Goal: Task Accomplishment & Management: Use online tool/utility

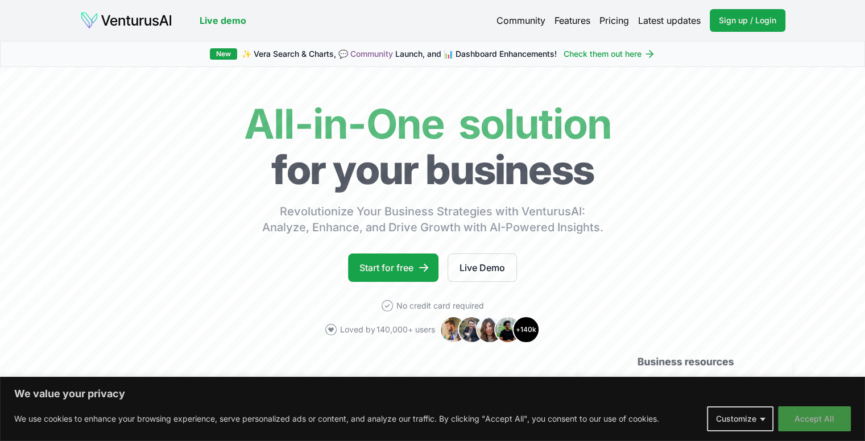
click at [816, 423] on button "Accept All" at bounding box center [814, 419] width 73 height 25
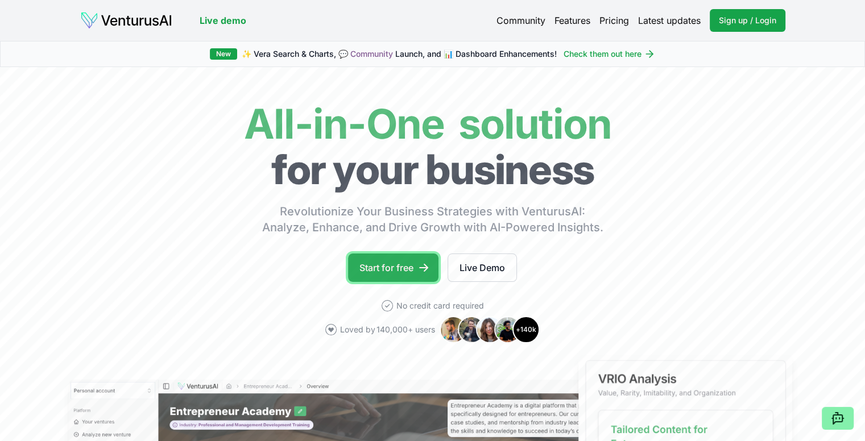
click at [400, 267] on link "Start for free" at bounding box center [393, 268] width 90 height 28
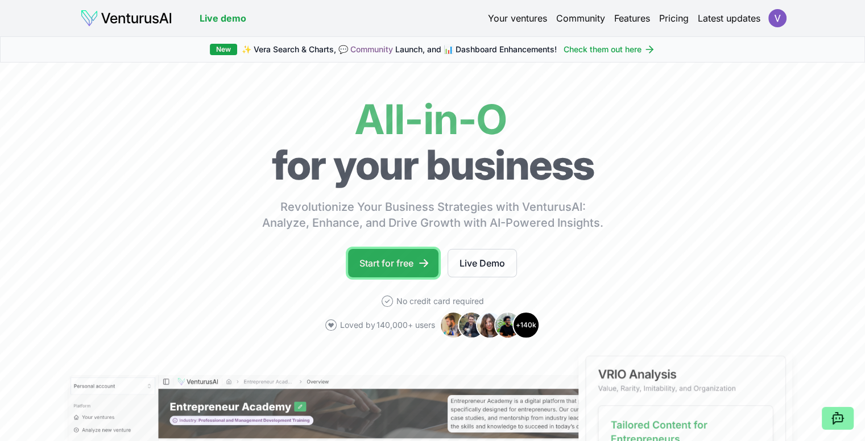
click at [396, 263] on link "Start for free" at bounding box center [393, 263] width 90 height 28
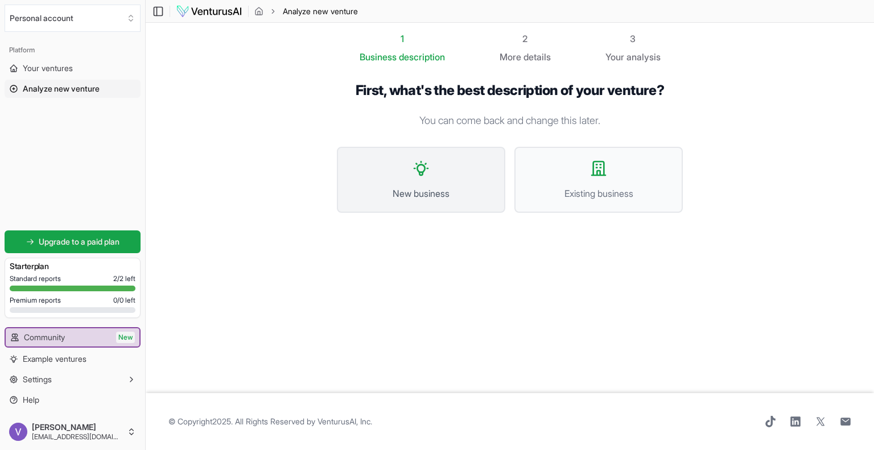
click at [429, 187] on span "New business" at bounding box center [420, 194] width 143 height 14
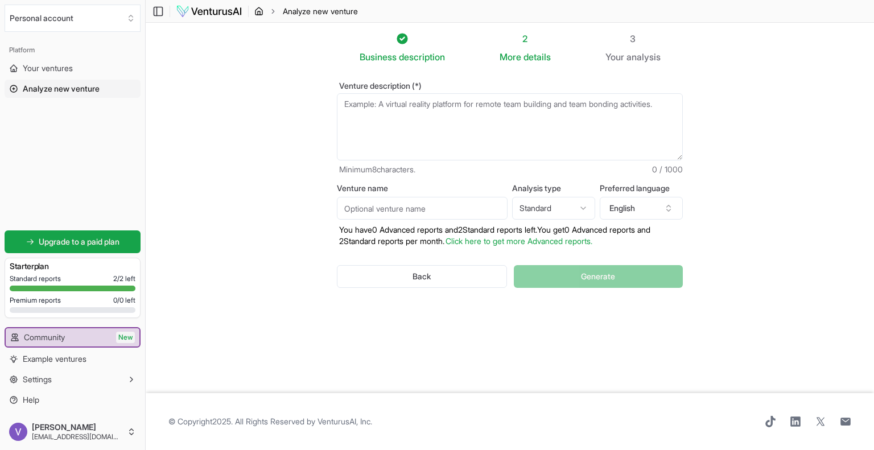
click at [259, 13] on icon "breadcrumb" at bounding box center [258, 11] width 9 height 9
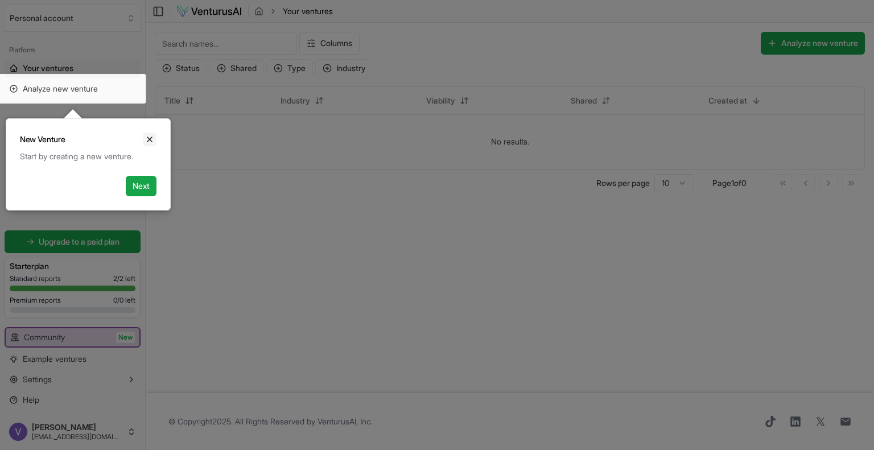
click at [150, 139] on icon "Close" at bounding box center [149, 139] width 9 height 9
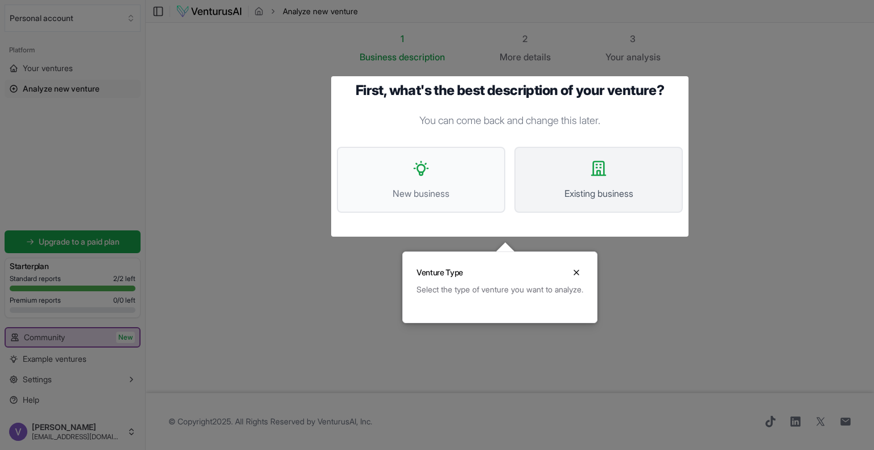
click at [605, 177] on icon at bounding box center [598, 168] width 18 height 18
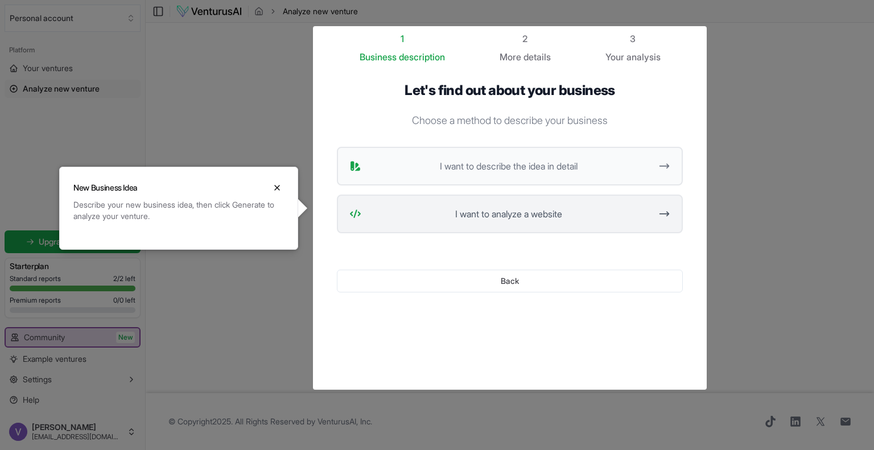
click at [623, 212] on span "I want to analyze a website" at bounding box center [508, 214] width 285 height 14
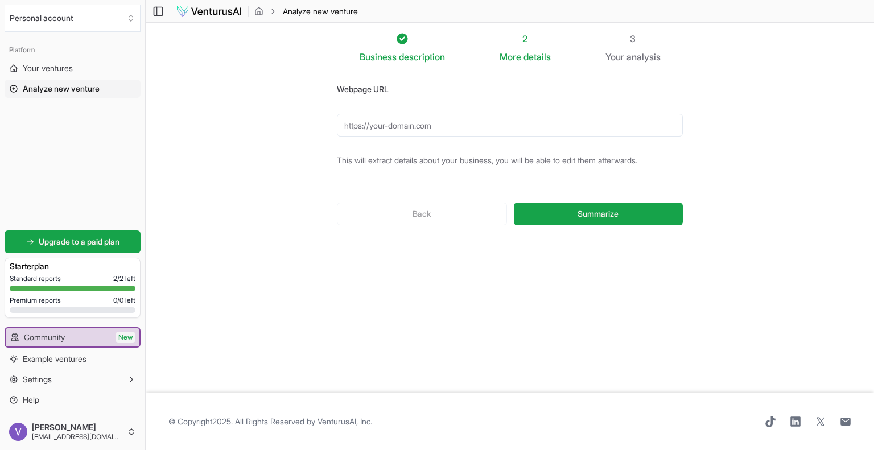
click at [396, 123] on input "Webpage URL" at bounding box center [510, 125] width 346 height 23
paste input "https://finescrubs.com/"
type input "https://finescrubs.com/"
click at [602, 216] on span "Summarize" at bounding box center [597, 213] width 41 height 11
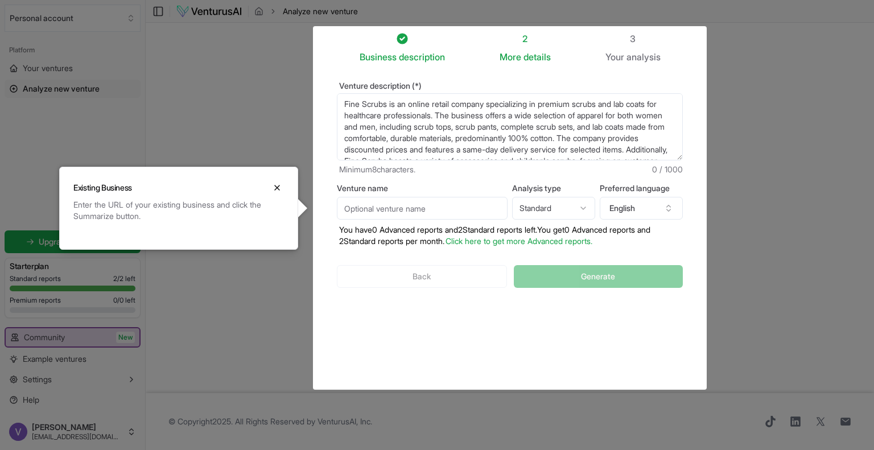
click at [574, 209] on html "We value your privacy We use cookies to enhance your browsing experience, serve…" at bounding box center [437, 225] width 874 height 450
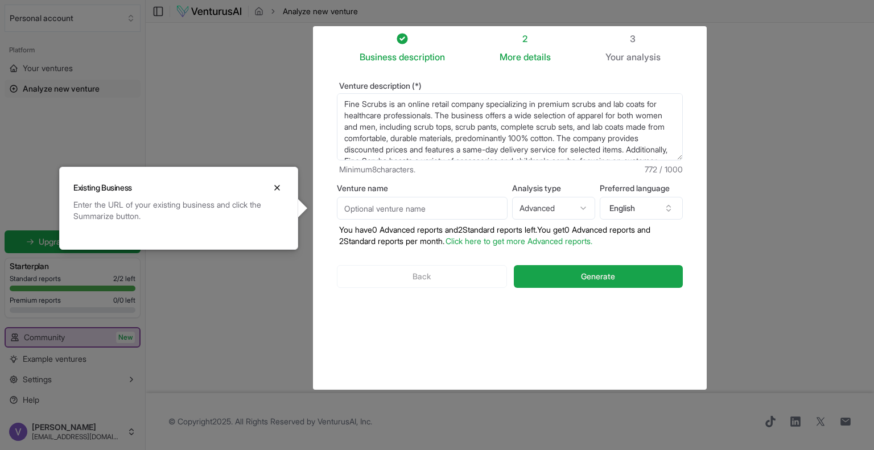
click at [575, 205] on html "We value your privacy We use cookies to enhance your browsing experience, serve…" at bounding box center [437, 225] width 874 height 450
select select "standard"
drag, startPoint x: 607, startPoint y: 278, endPoint x: 621, endPoint y: 270, distance: 15.8
click at [607, 278] on span "Generate" at bounding box center [598, 276] width 34 height 11
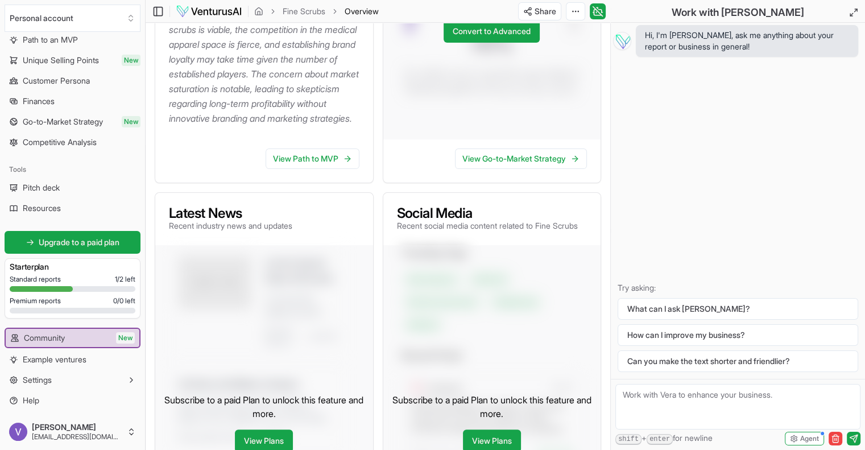
scroll to position [626, 0]
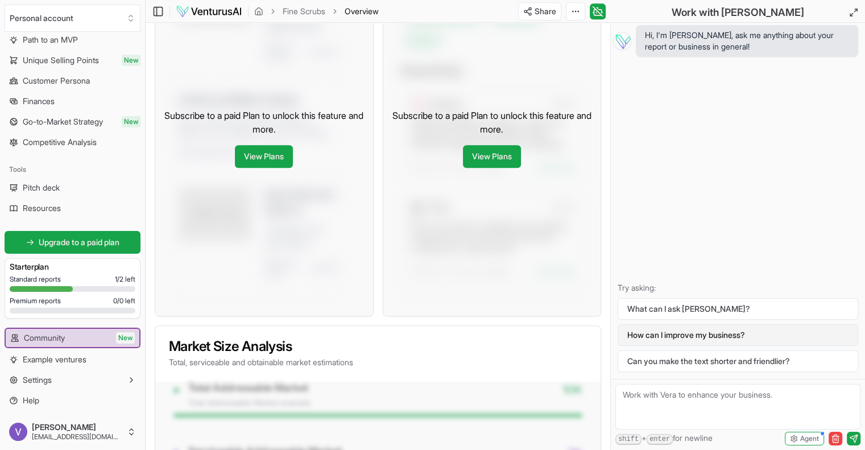
click at [738, 338] on button "How can I improve my business?" at bounding box center [738, 335] width 241 height 22
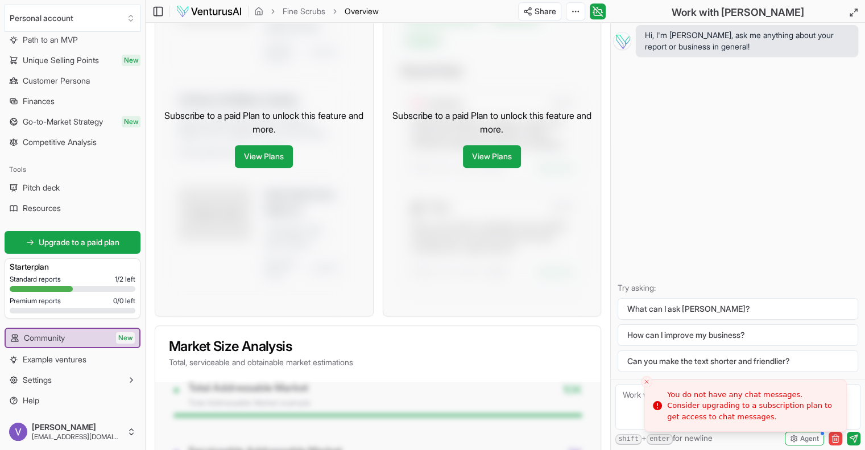
click at [712, 259] on div "Hi, I'm Vera, ask me anything about your report or business in general! Try ask…" at bounding box center [738, 201] width 254 height 356
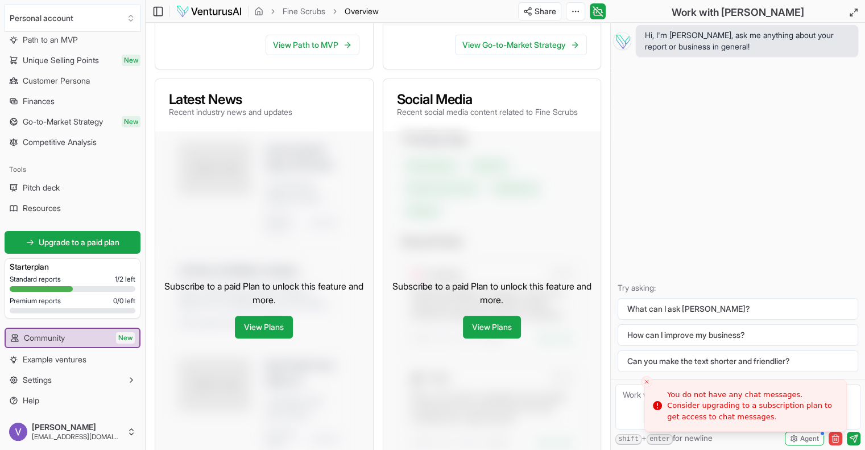
click at [646, 383] on icon "Close toast" at bounding box center [646, 381] width 7 height 7
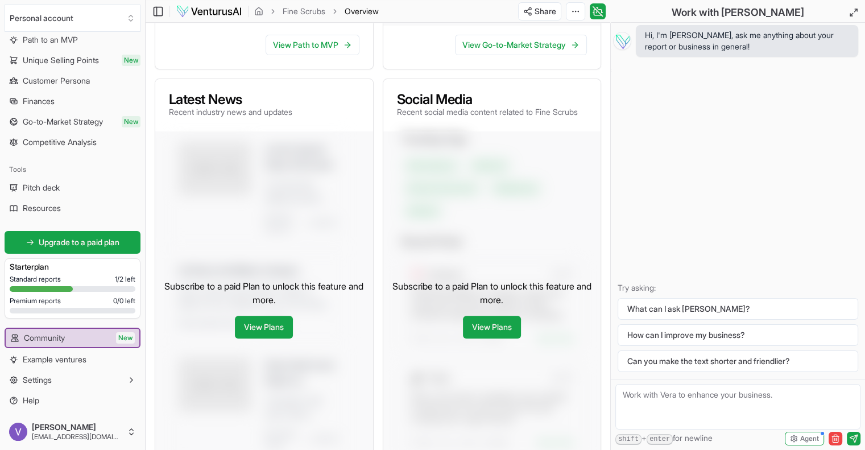
scroll to position [228, 0]
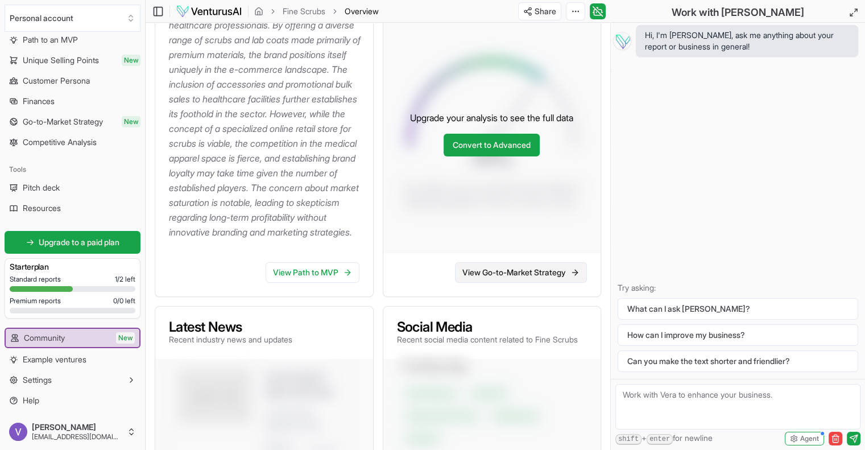
click at [528, 283] on link "View Go-to-Market Strategy" at bounding box center [521, 272] width 132 height 20
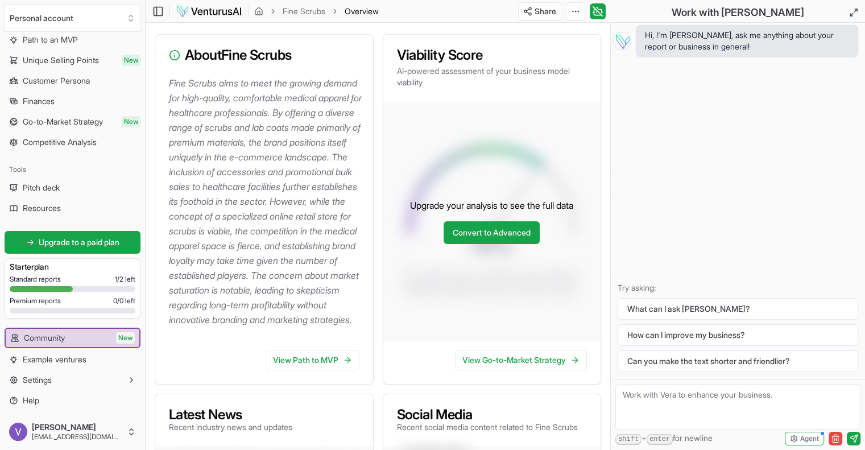
scroll to position [114, 0]
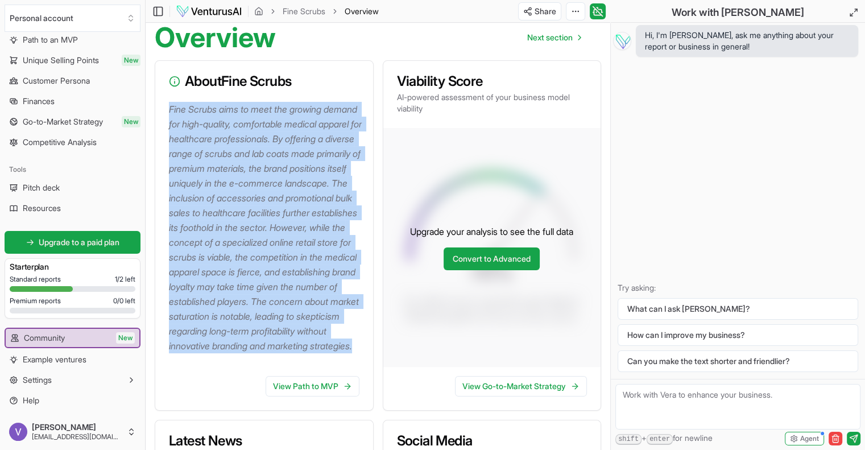
drag, startPoint x: 171, startPoint y: 109, endPoint x: 289, endPoint y: 371, distance: 288.2
click at [289, 353] on p "Fine Scrubs aims to meet the growing demand for high-quality, comfortable medic…" at bounding box center [266, 227] width 195 height 251
copy p "Fine Scrubs aims to meet the growing demand for high-quality, comfortable medic…"
